Goal: Information Seeking & Learning: Learn about a topic

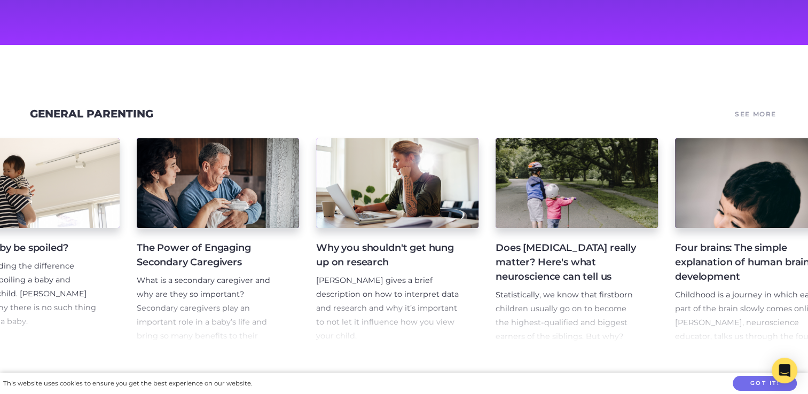
scroll to position [0, 972]
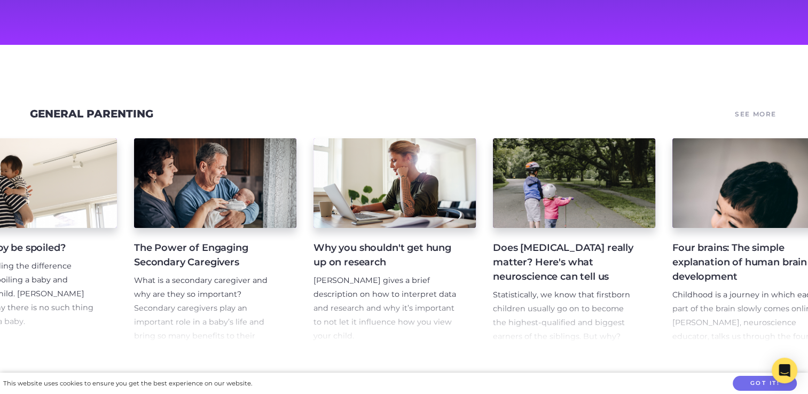
click at [220, 302] on p "What is a secondary caregiver and why are they so important? Secondary caregive…" at bounding box center [206, 322] width 145 height 97
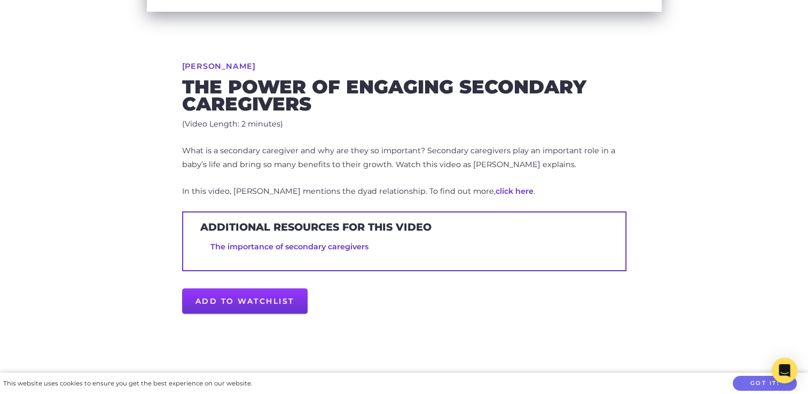
scroll to position [374, 0]
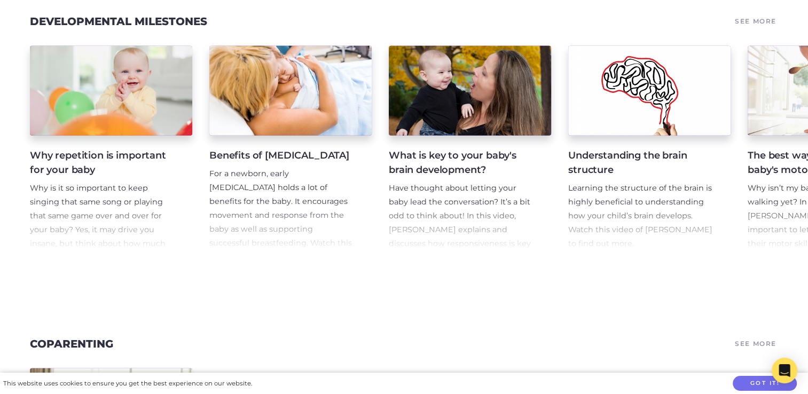
scroll to position [3096, 0]
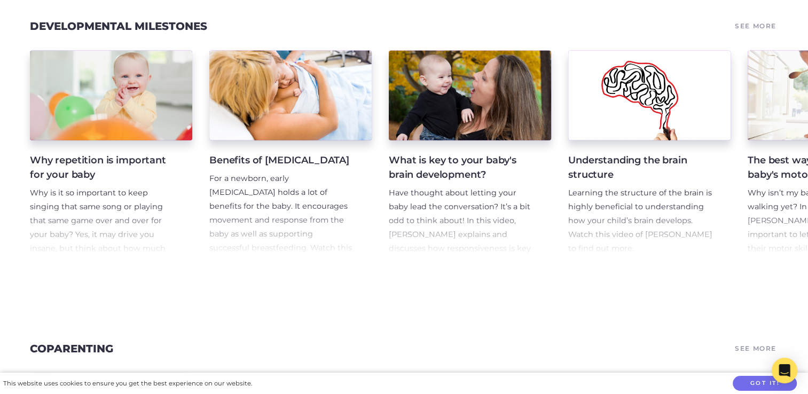
click at [76, 182] on h4 "Why repetition is important for your baby" at bounding box center [102, 167] width 145 height 29
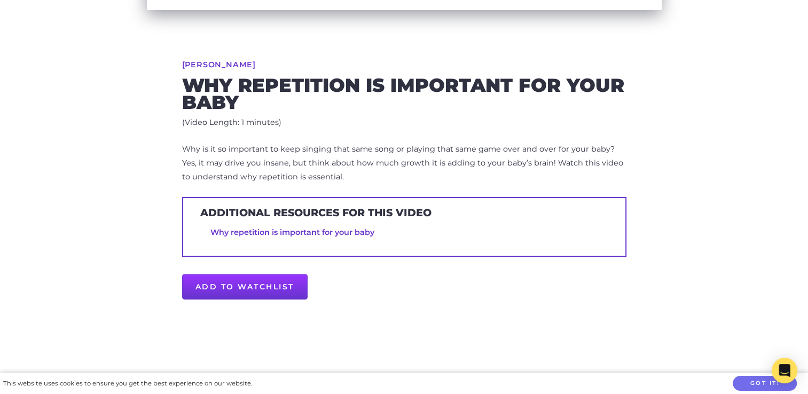
scroll to position [374, 0]
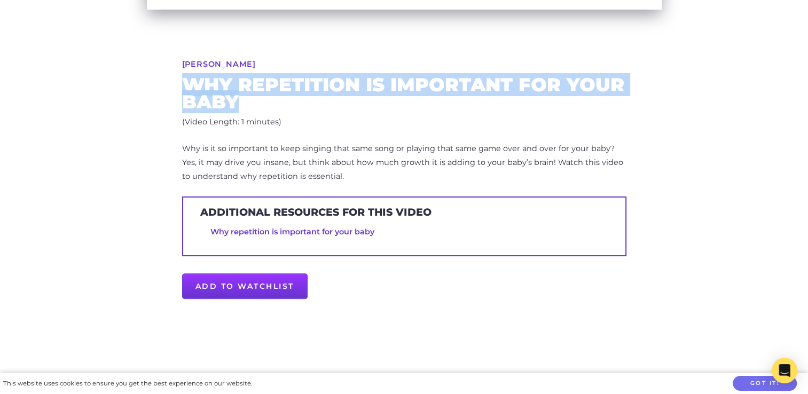
drag, startPoint x: 251, startPoint y: 106, endPoint x: 186, endPoint y: 84, distance: 68.5
click at [186, 84] on h2 "Why repetition is important for your baby" at bounding box center [404, 93] width 444 height 34
copy h2 "Why repetition is important for your baby"
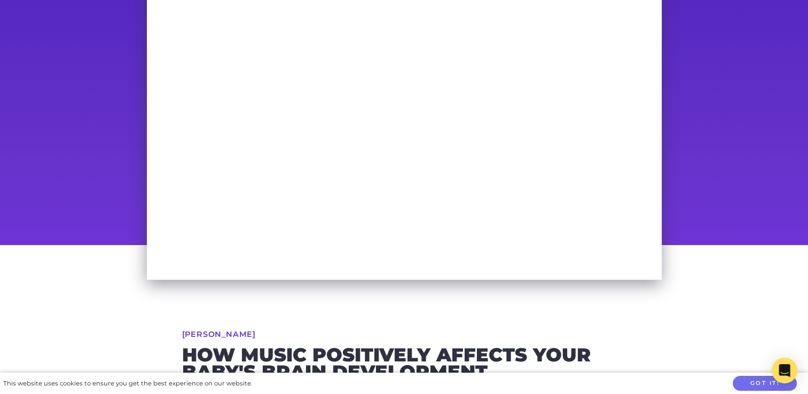
scroll to position [160, 0]
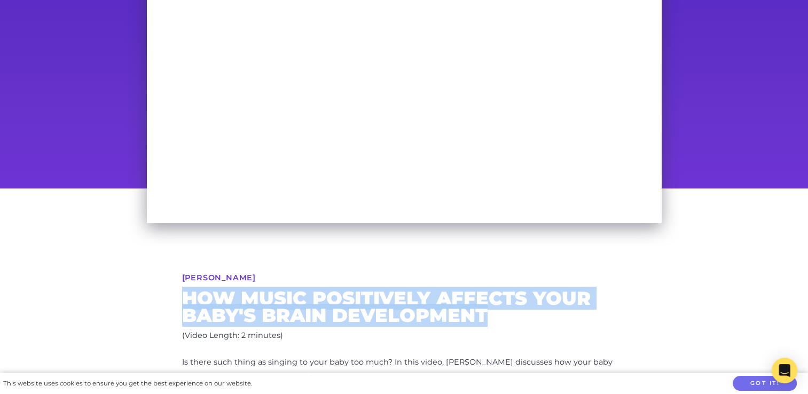
drag, startPoint x: 188, startPoint y: 299, endPoint x: 494, endPoint y: 310, distance: 306.0
click at [494, 310] on h2 "How music positively affects your baby's brain development" at bounding box center [404, 307] width 444 height 34
copy h2 "How music positively affects your baby's brain development"
